Goal: Share content: Share content

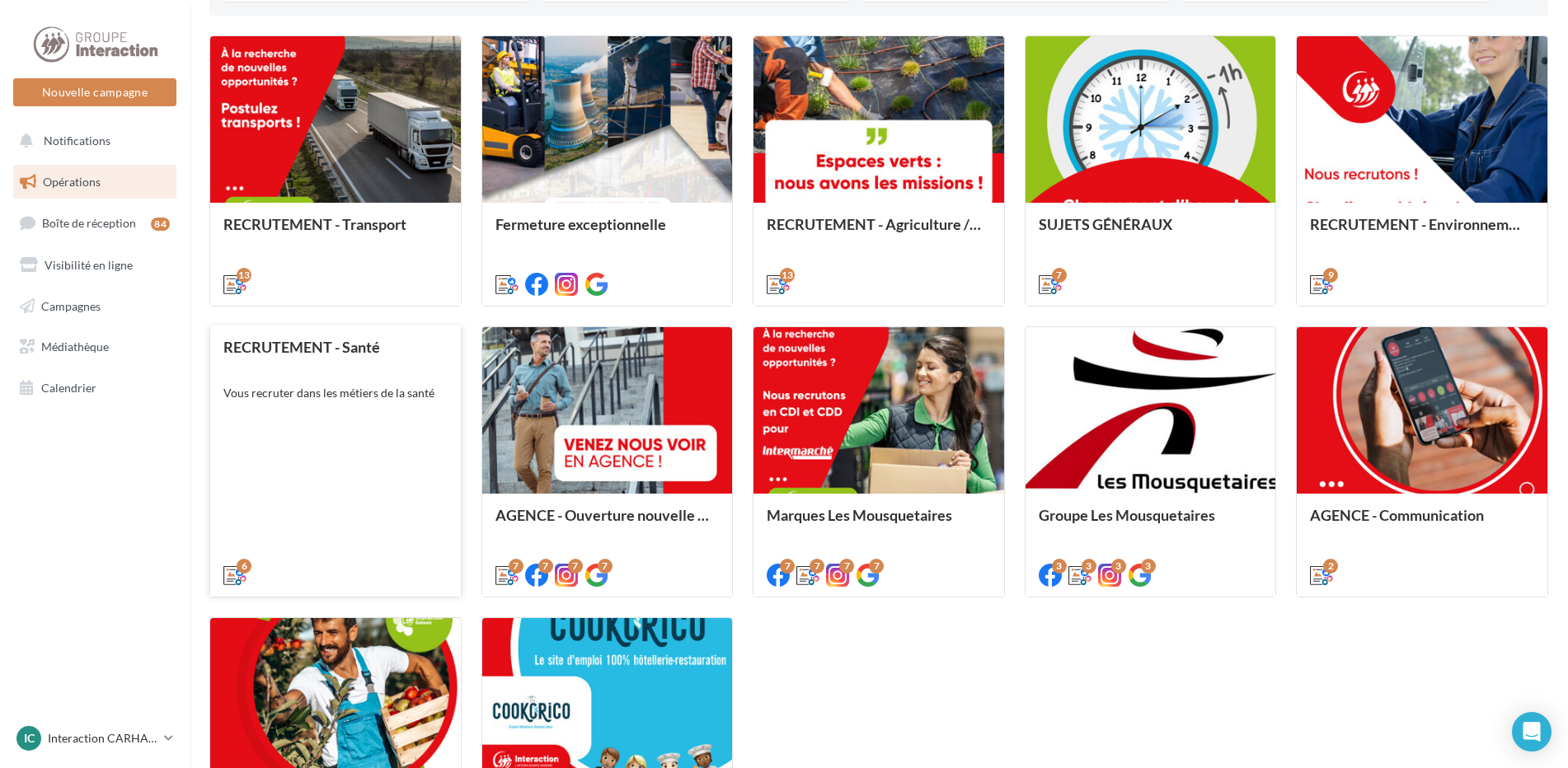
scroll to position [742, 0]
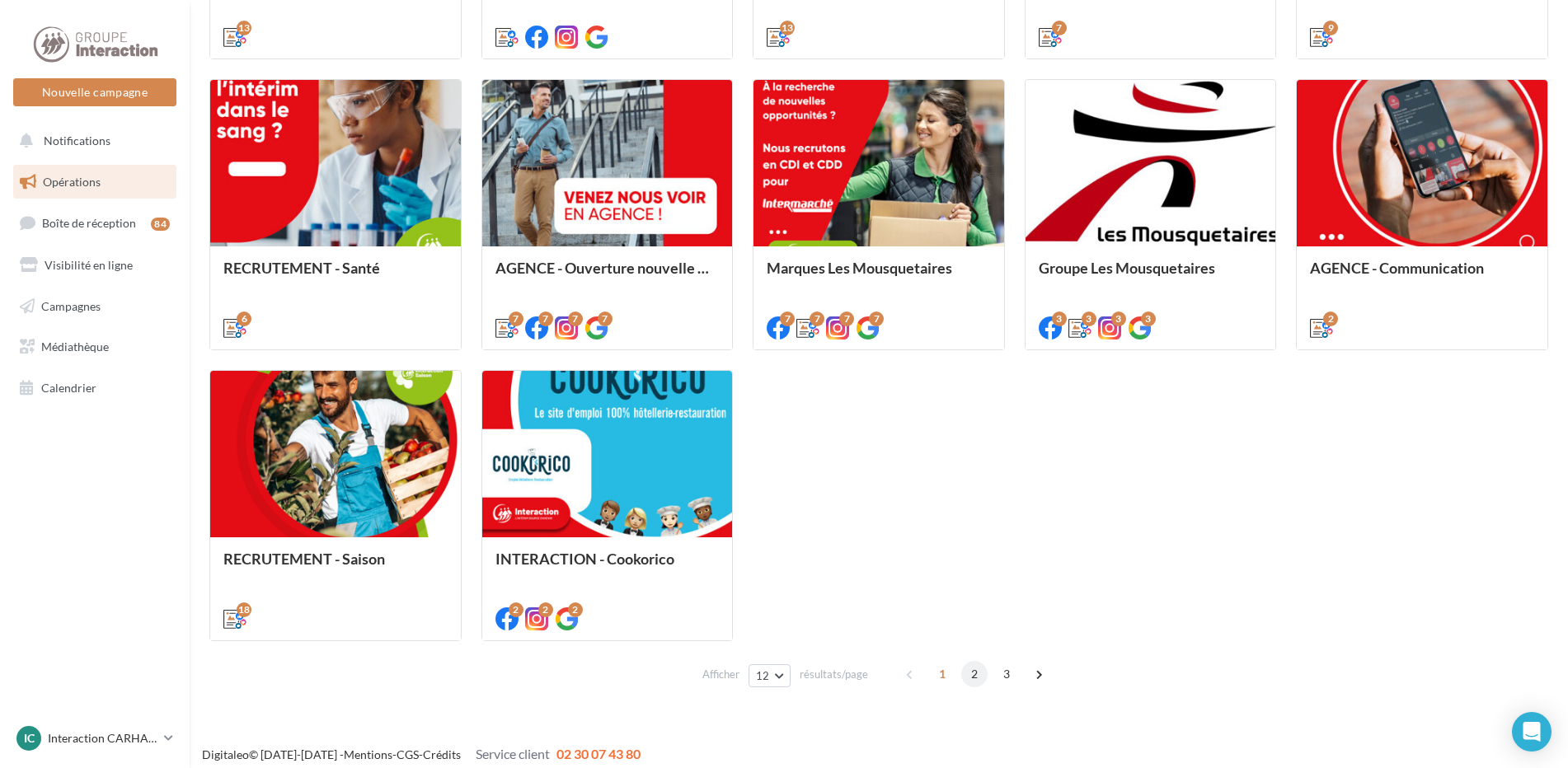
click at [963, 677] on span "2" at bounding box center [975, 674] width 27 height 27
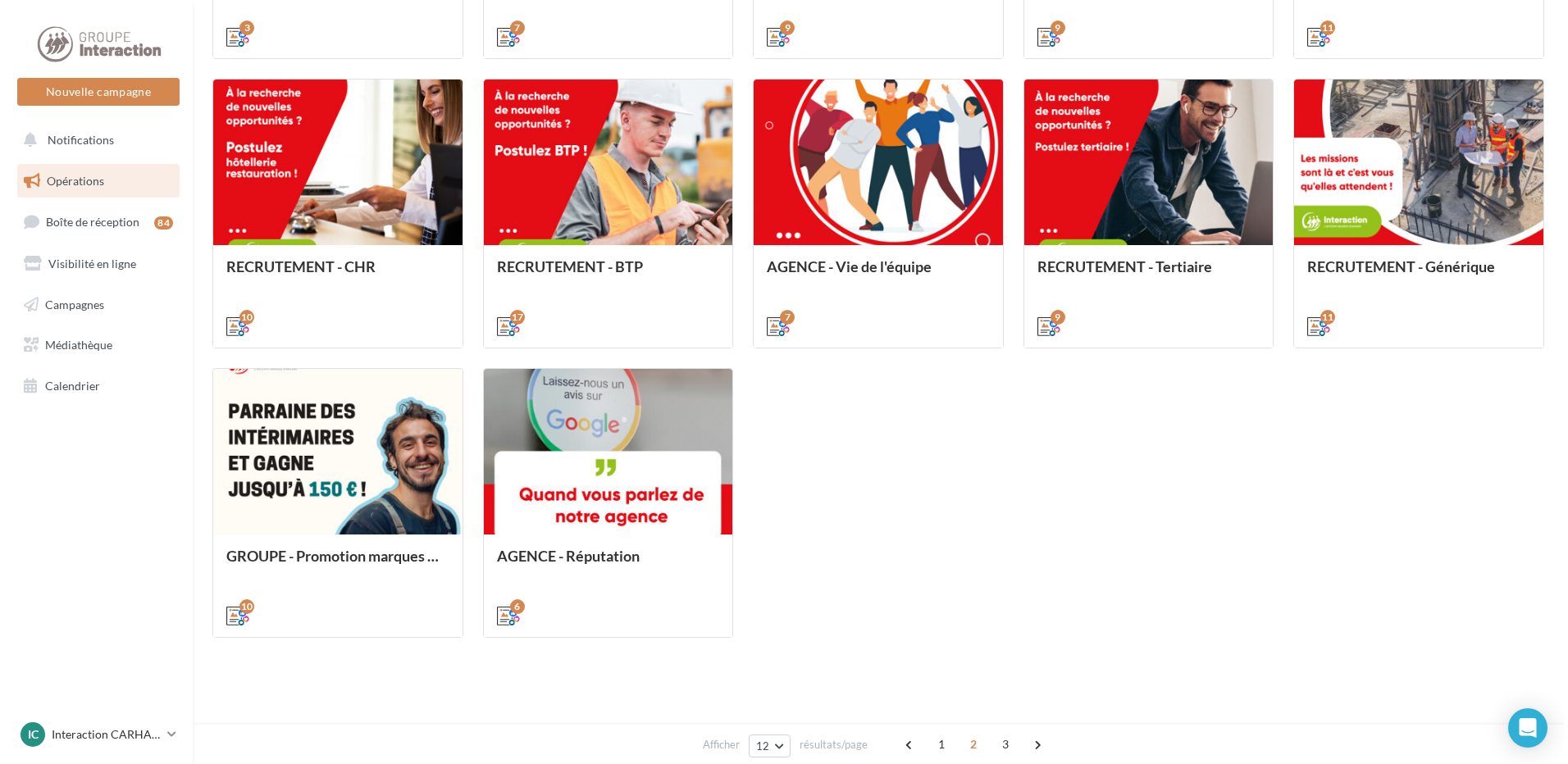
scroll to position [462, 0]
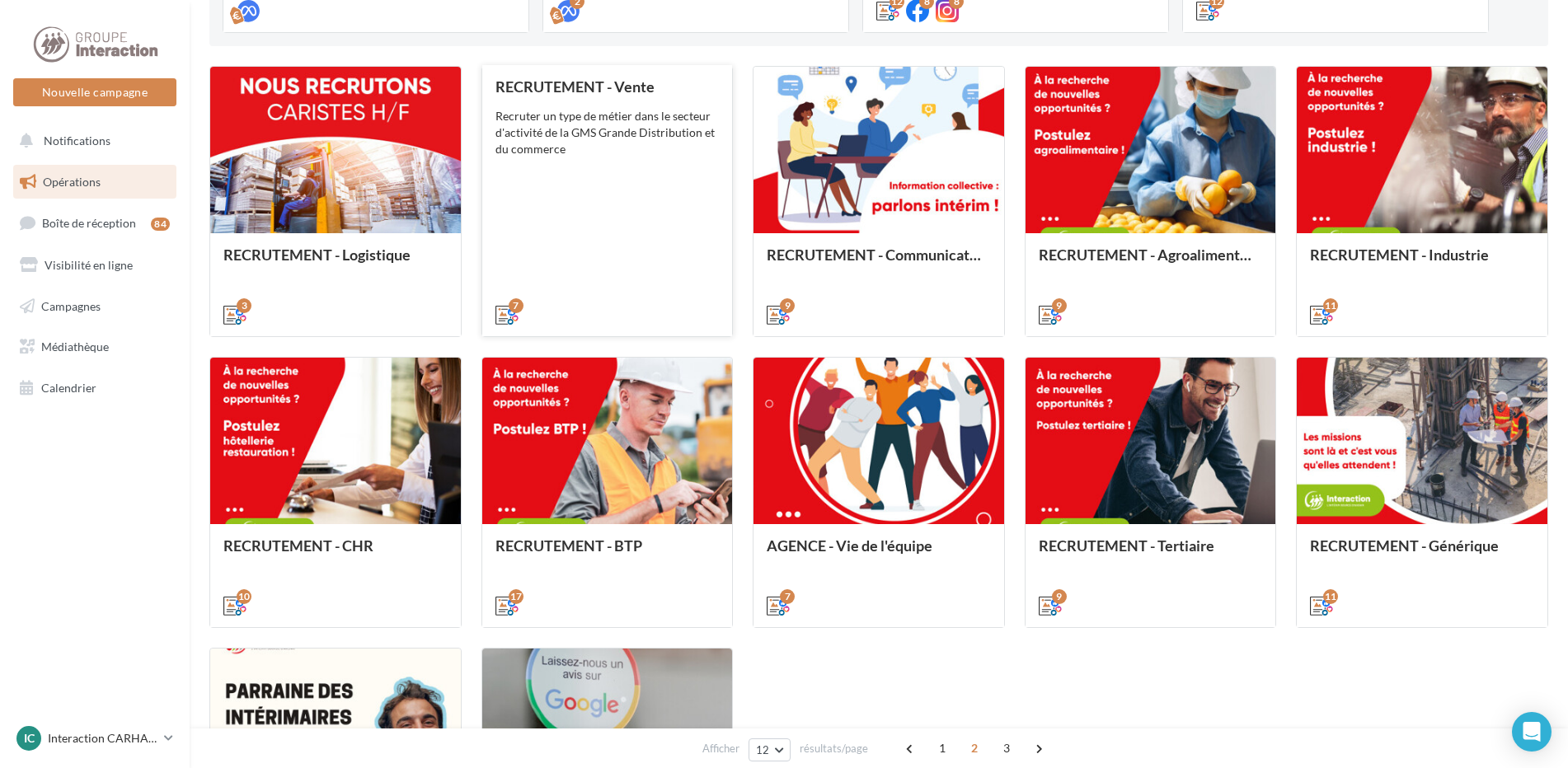
click at [590, 293] on div "7" at bounding box center [608, 314] width 251 height 46
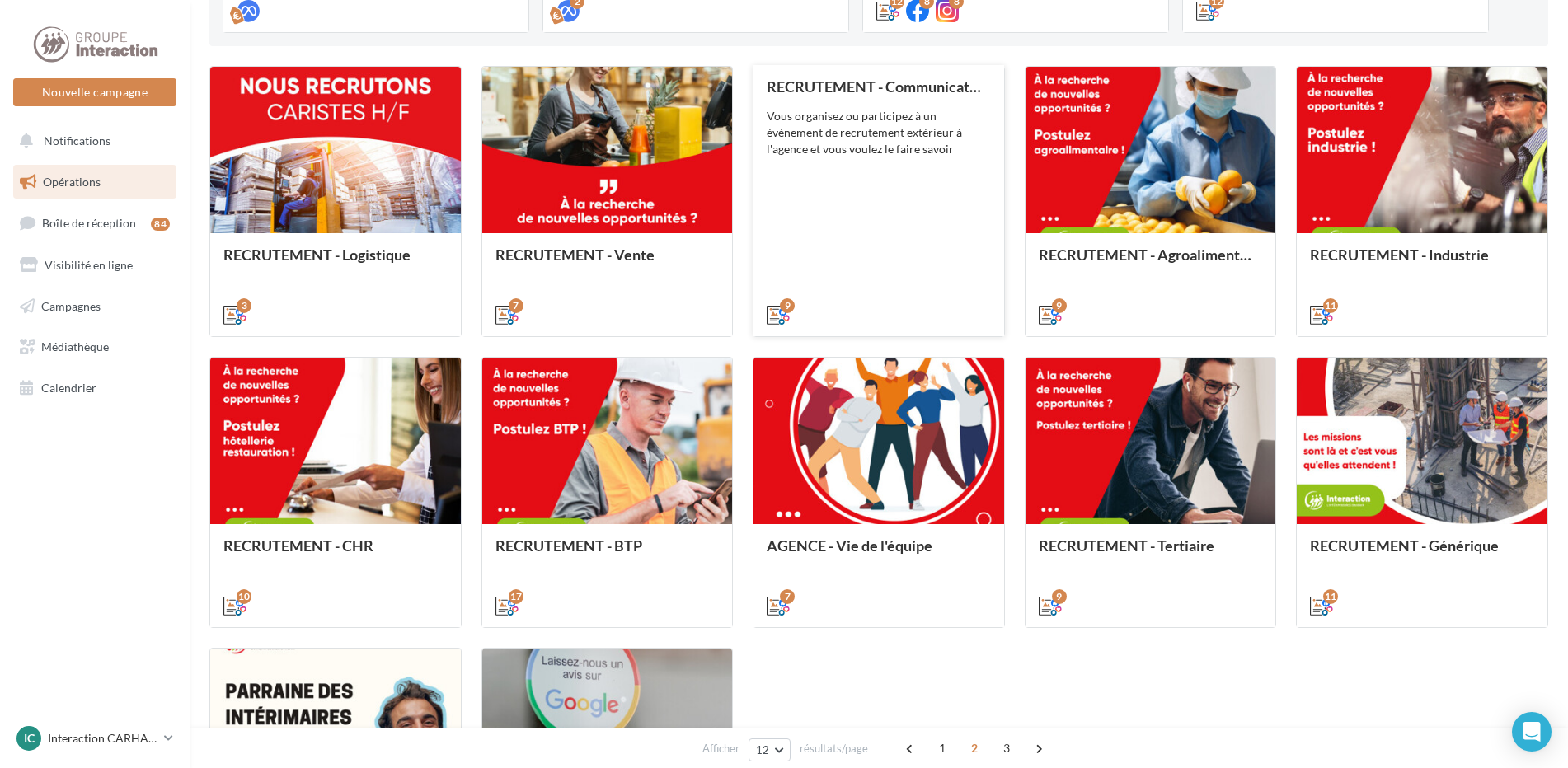
click at [798, 267] on div "RECRUTEMENT - Communication externe Vous organisez ou participez à un événement…" at bounding box center [879, 199] width 224 height 243
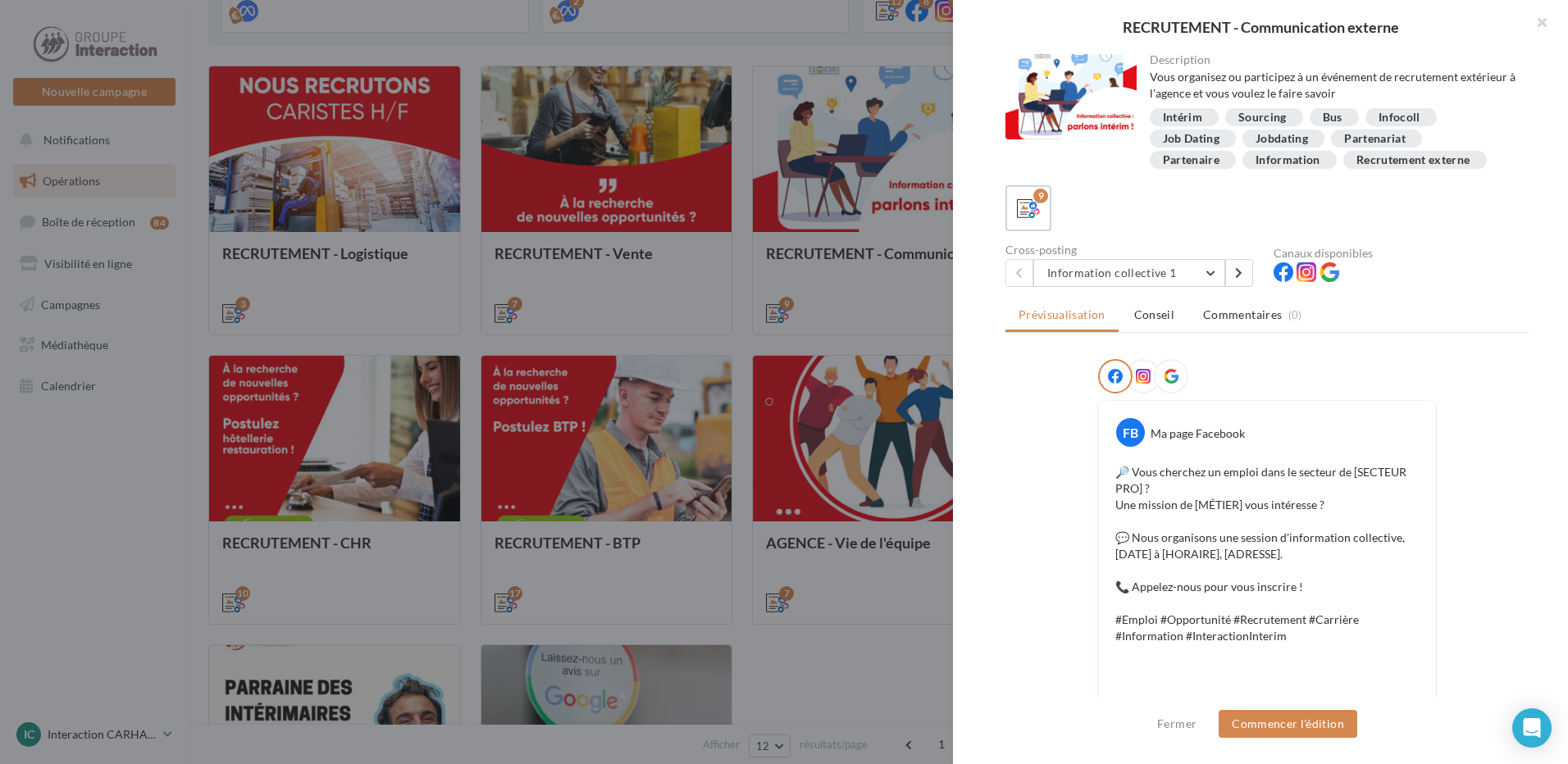
scroll to position [312, 0]
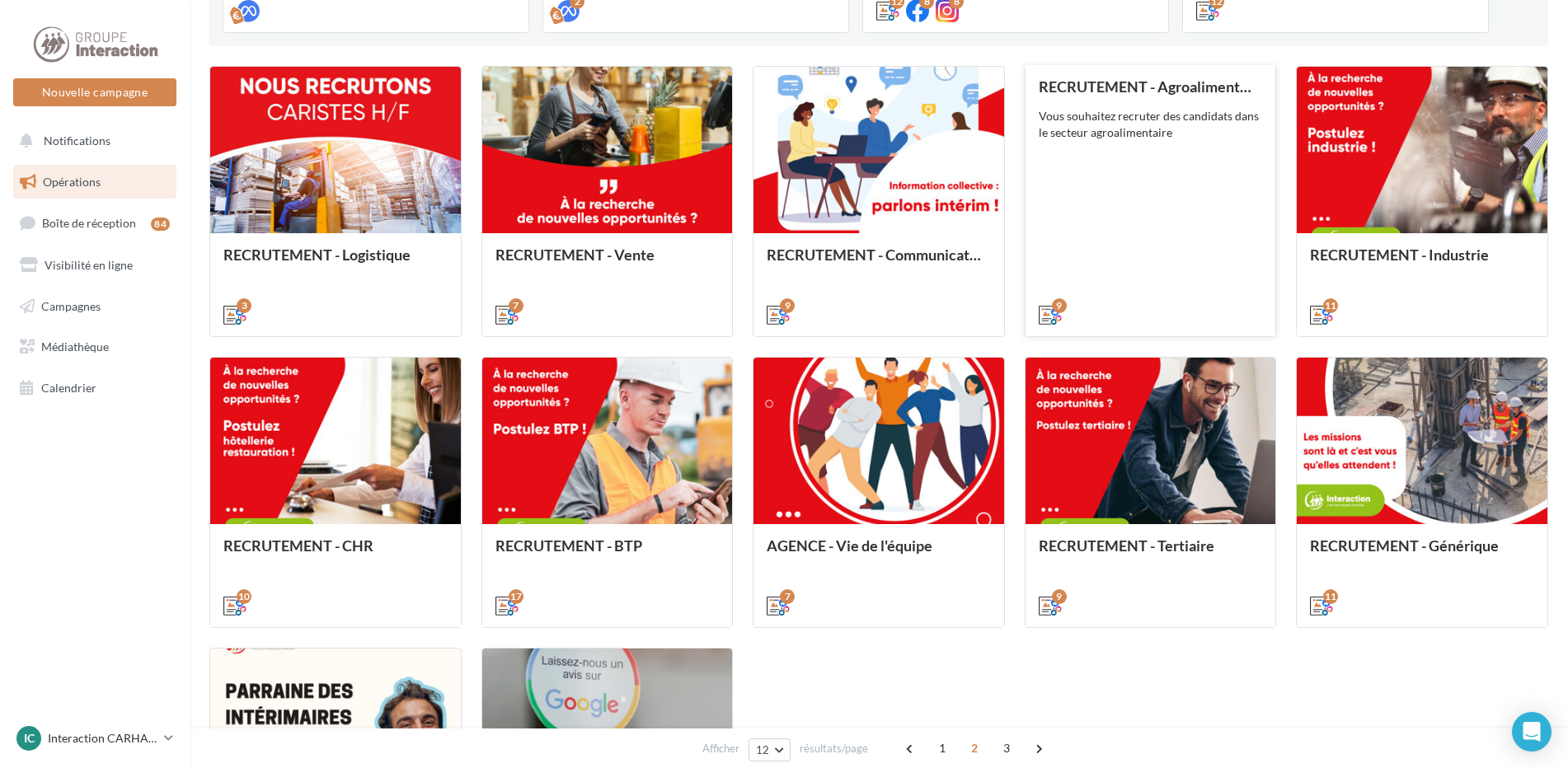
click at [1217, 267] on div "RECRUTEMENT - Agroalimentaire Vous souhaitez recruter des candidats dans le sec…" at bounding box center [1151, 199] width 224 height 243
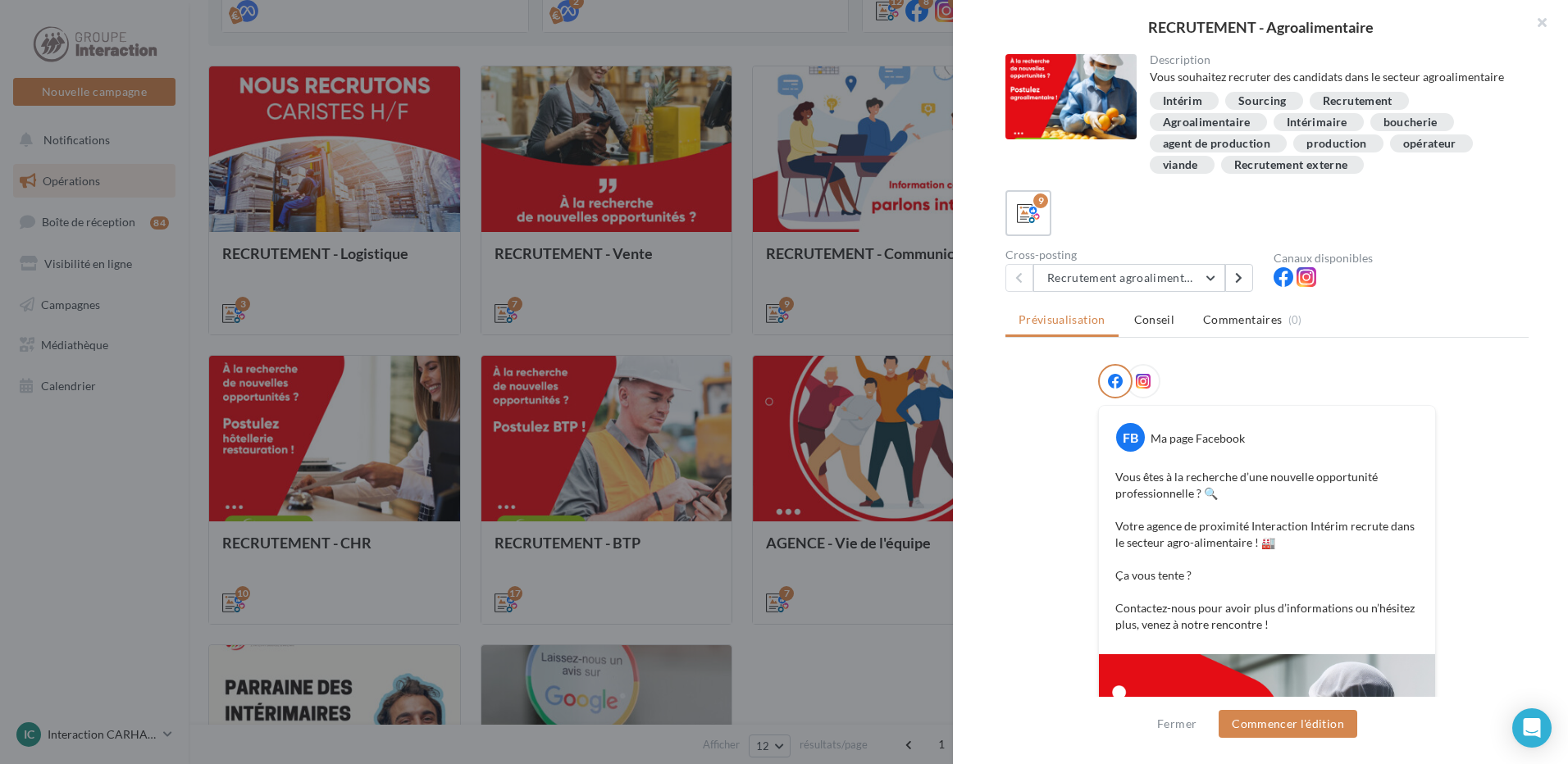
scroll to position [301, 0]
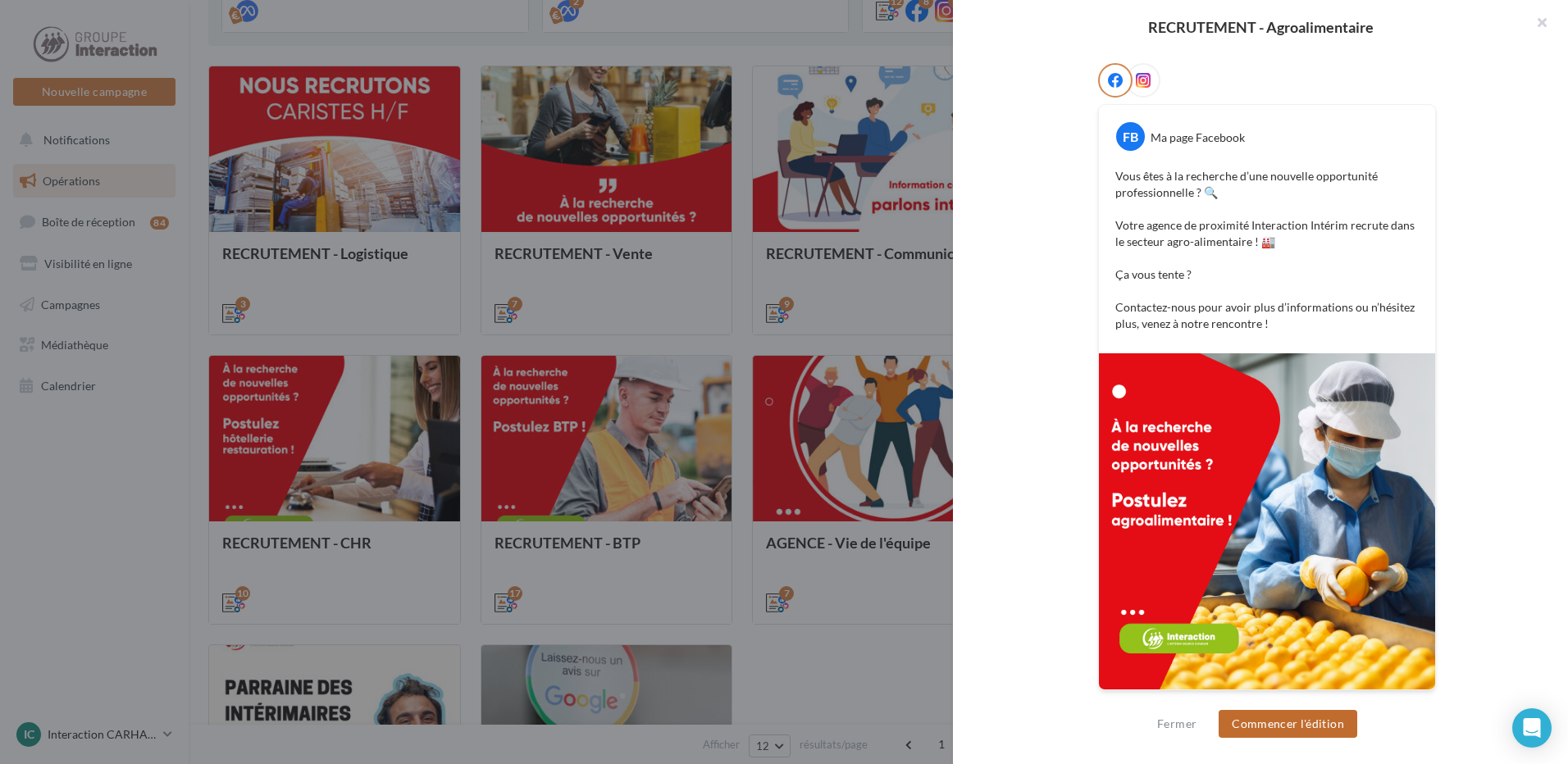
click at [1265, 727] on button "Commencer l'édition" at bounding box center [1288, 724] width 139 height 28
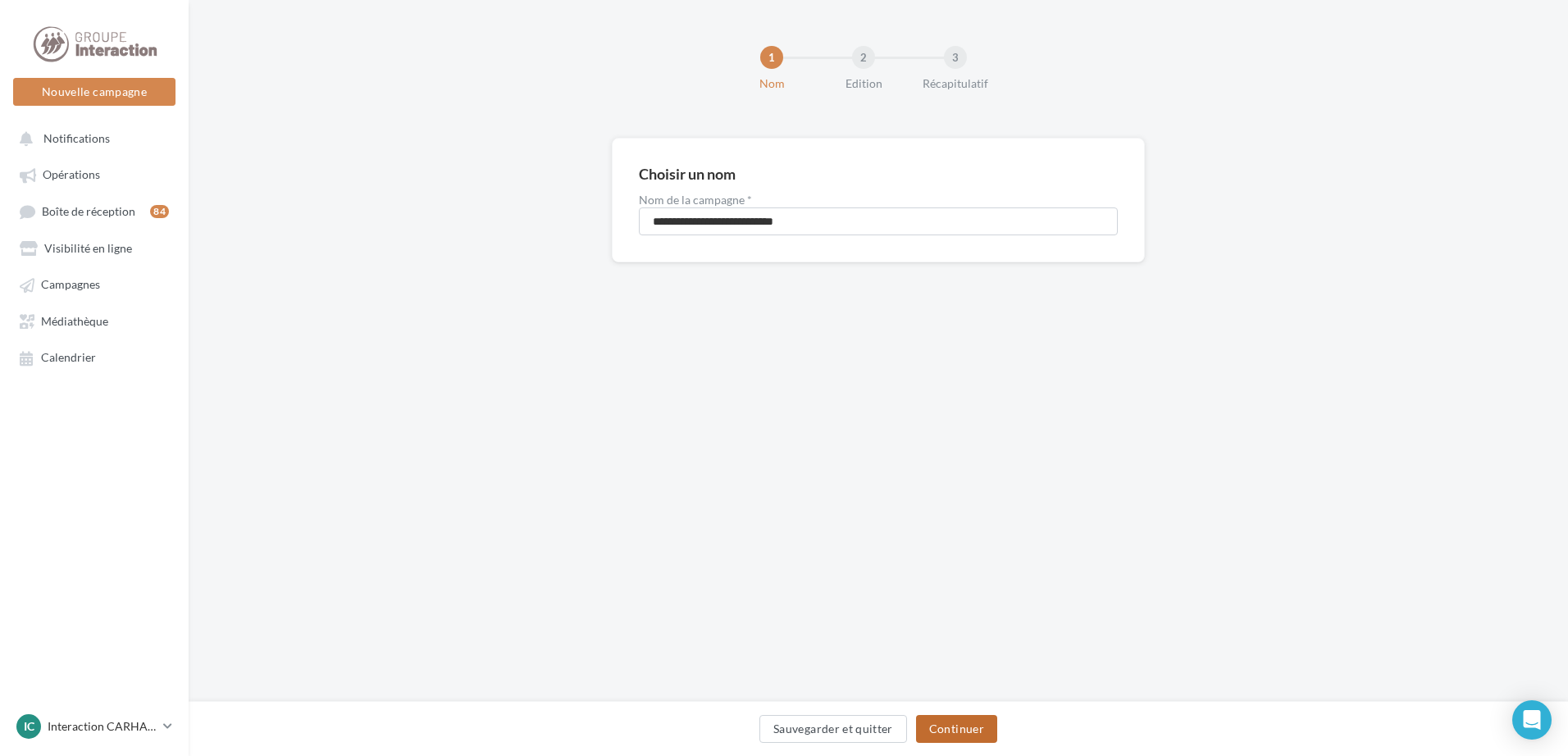
click at [969, 727] on button "Continuer" at bounding box center [957, 730] width 81 height 28
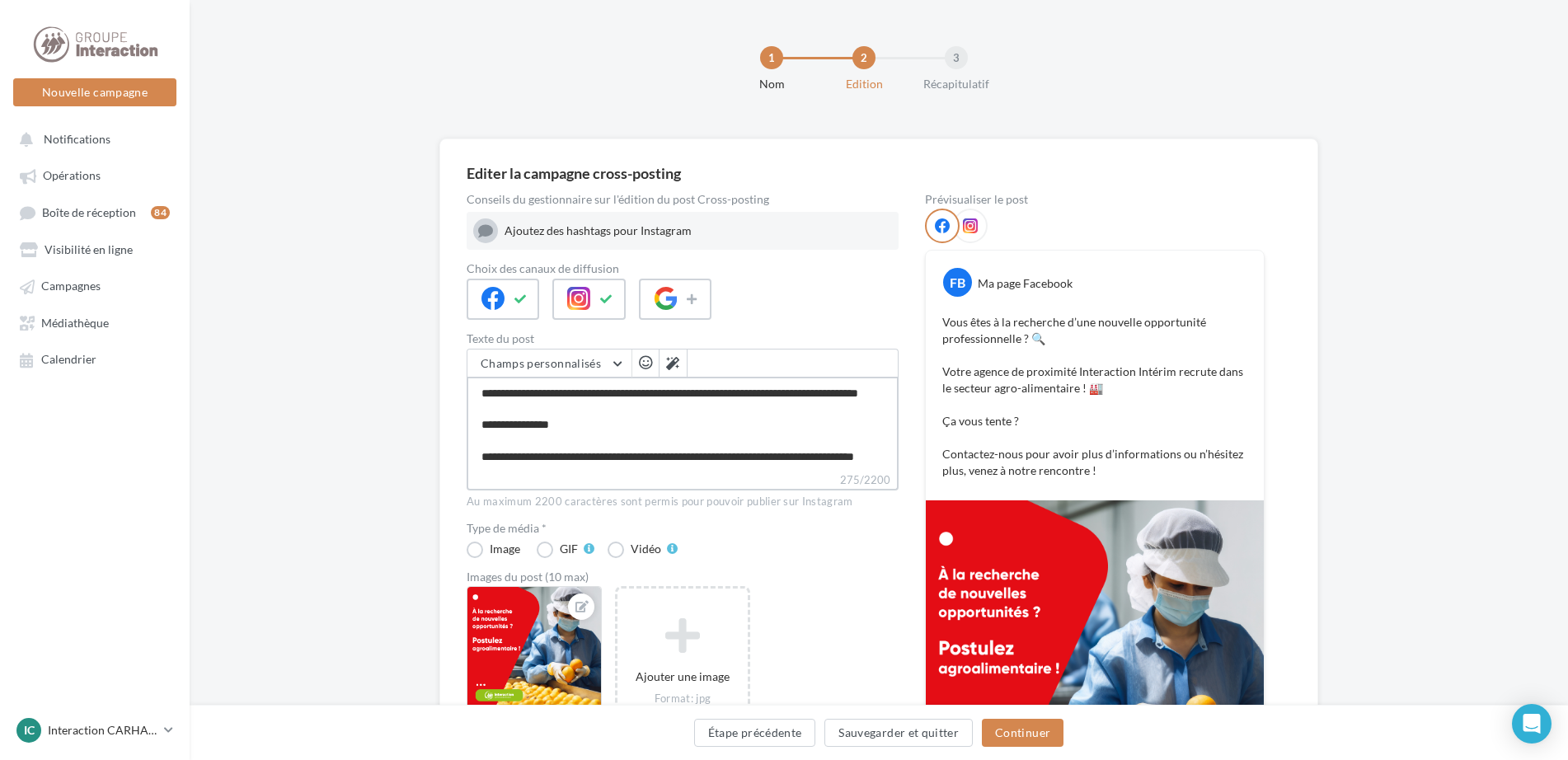
scroll to position [62, 0]
click at [635, 456] on textarea "**********" at bounding box center [683, 424] width 432 height 95
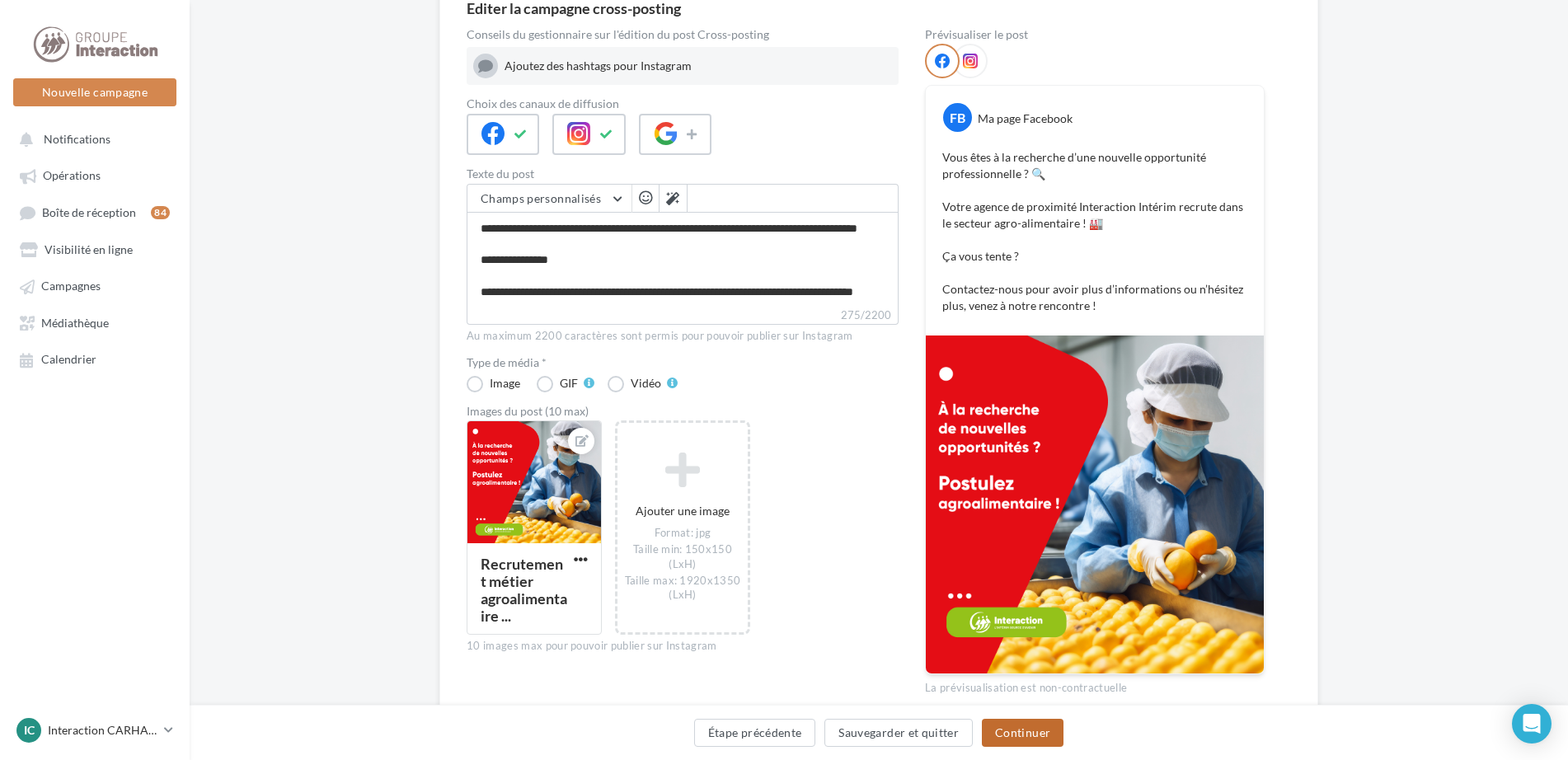
scroll to position [61, 0]
click at [1010, 736] on button "Continuer" at bounding box center [1023, 733] width 81 height 28
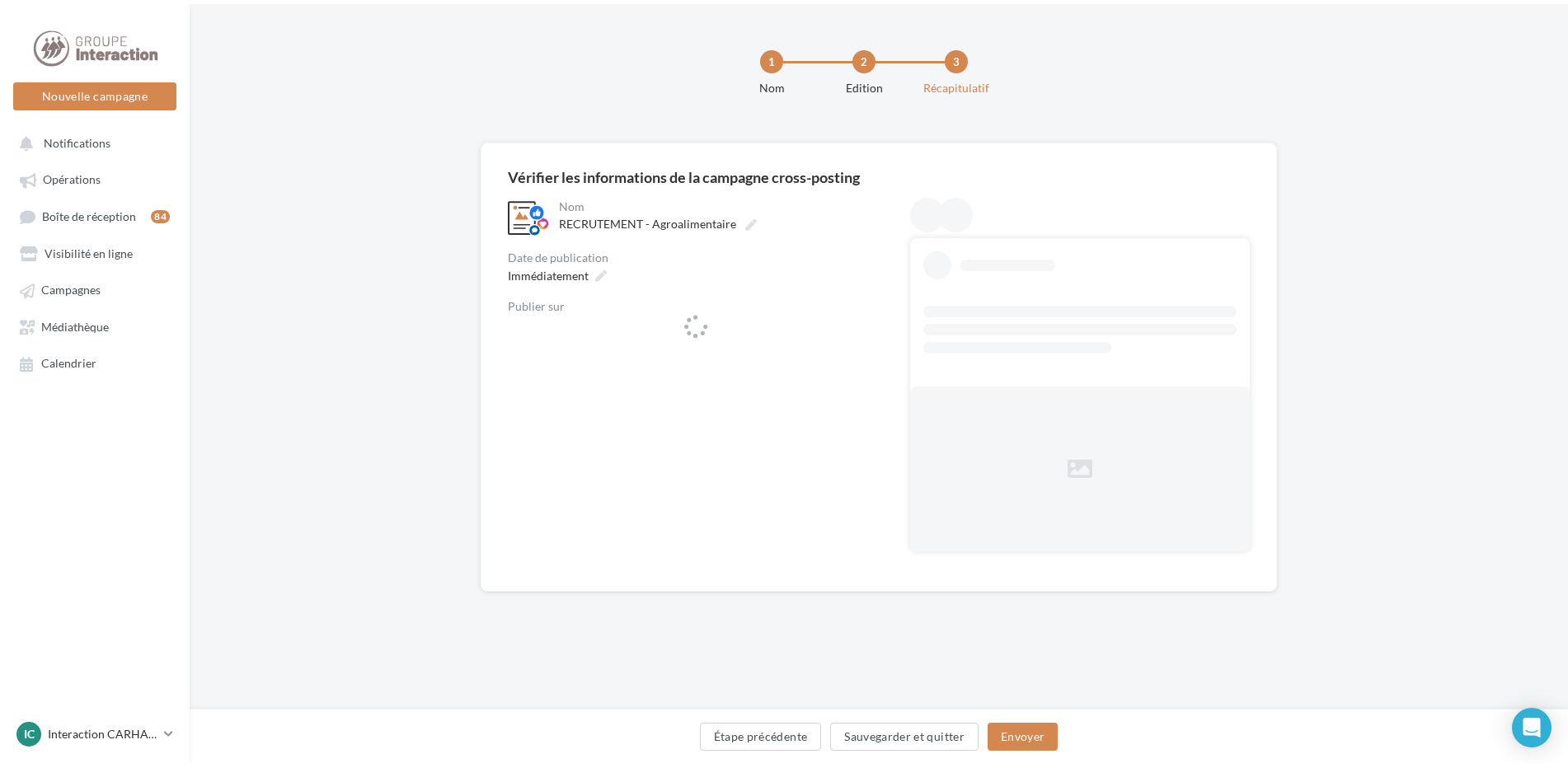
scroll to position [0, 0]
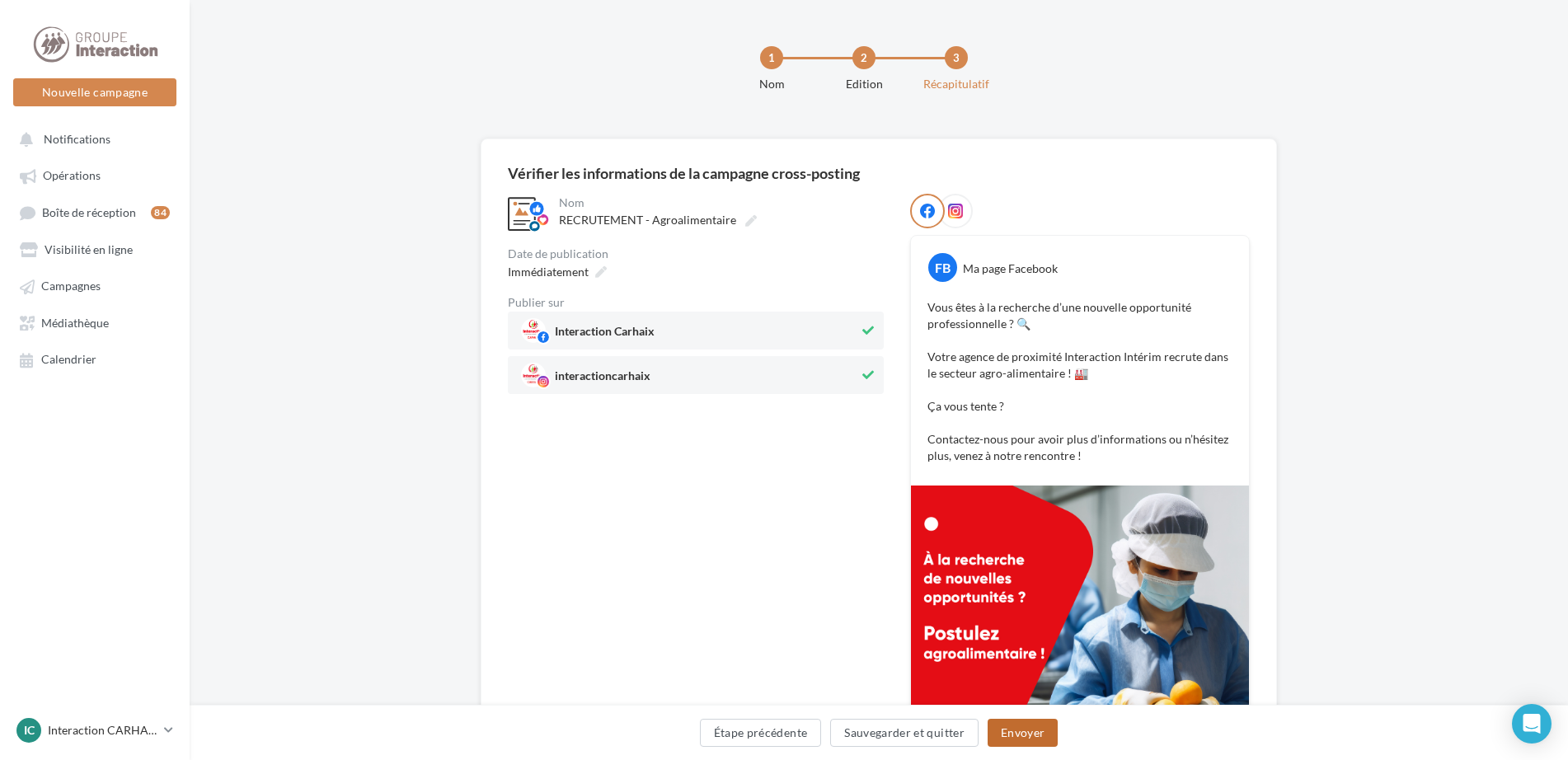
click at [1010, 736] on button "Envoyer" at bounding box center [1022, 733] width 70 height 28
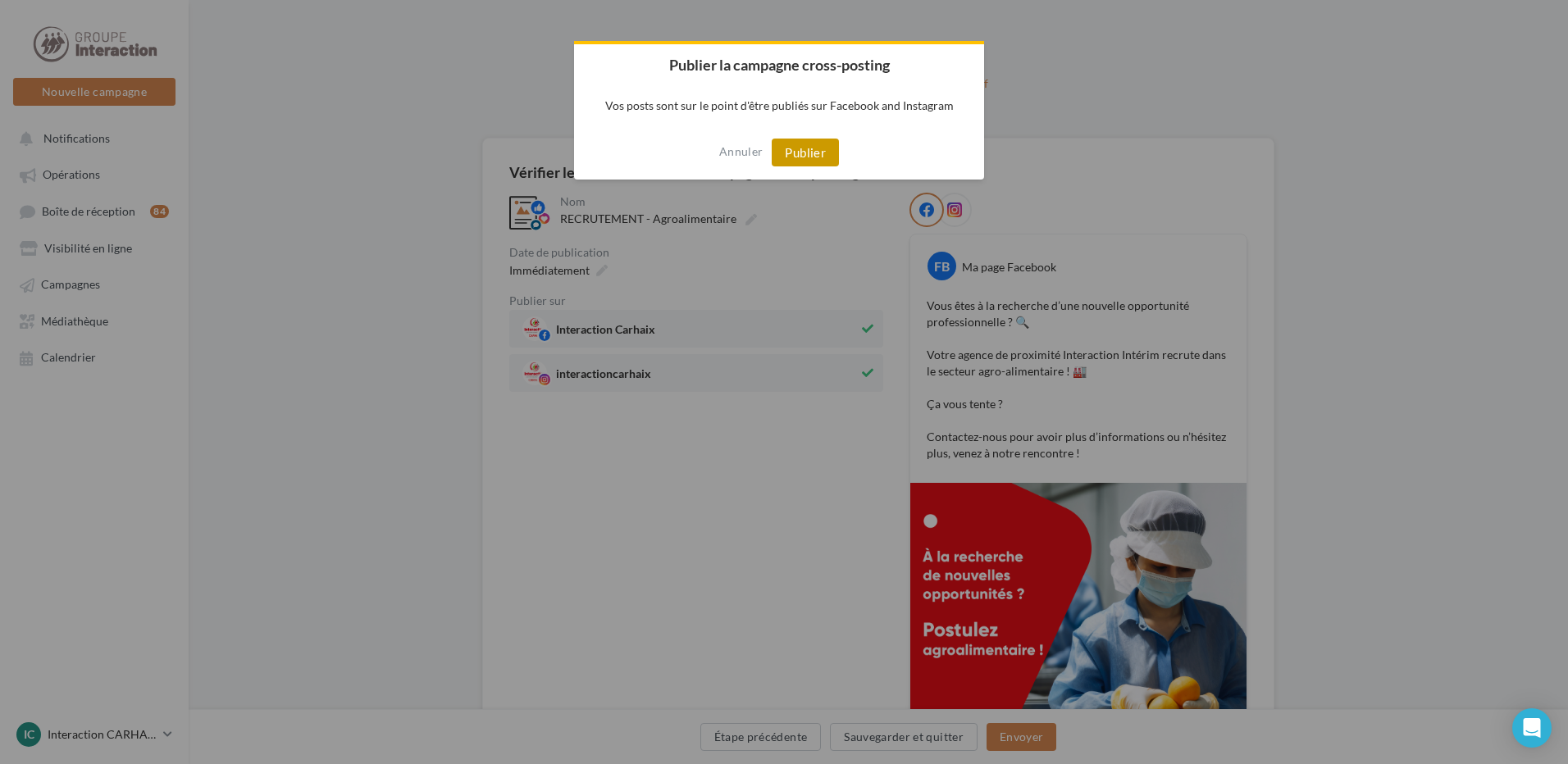
click at [819, 152] on button "Publier" at bounding box center [805, 153] width 67 height 28
